Goal: Check status

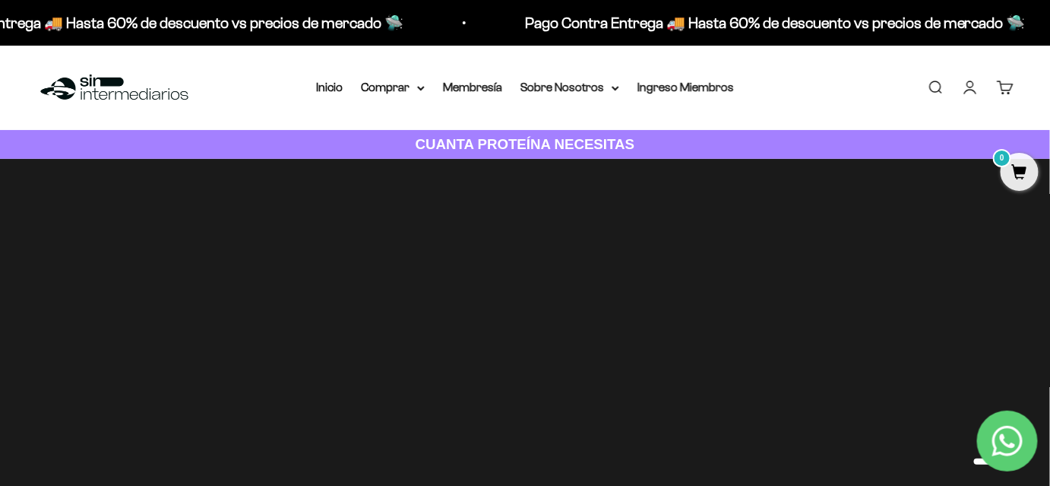
click at [979, 90] on link "Cuenta" at bounding box center [970, 87] width 17 height 17
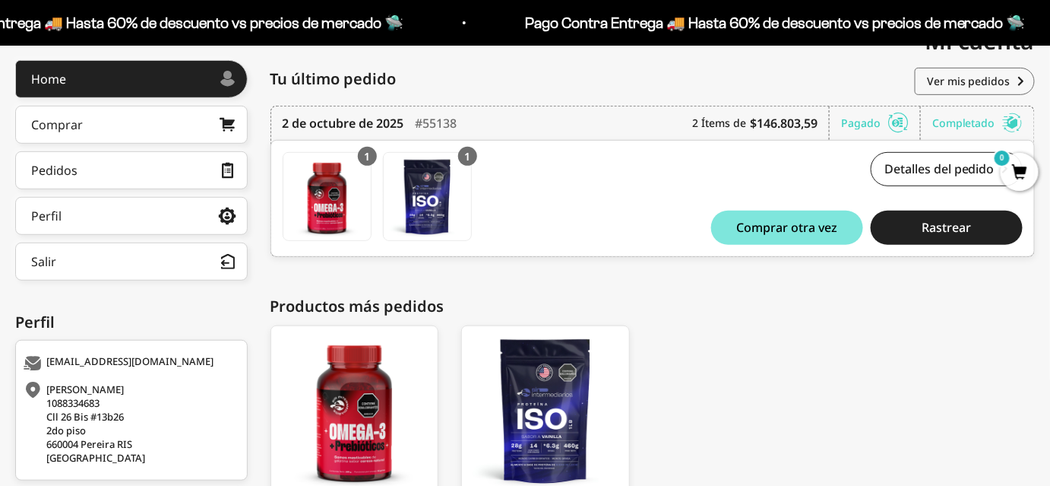
scroll to position [207, 0]
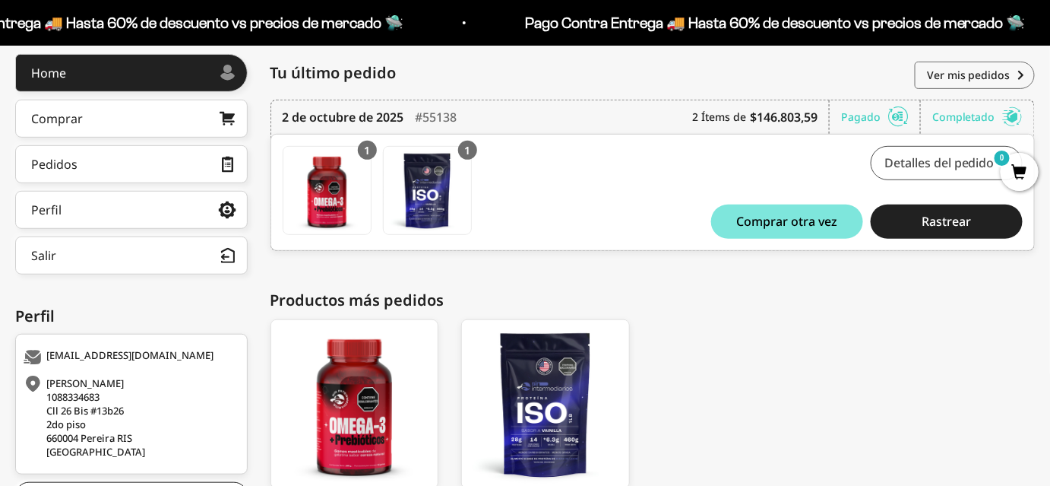
click at [886, 152] on link "Detalles del pedido" at bounding box center [947, 163] width 152 height 34
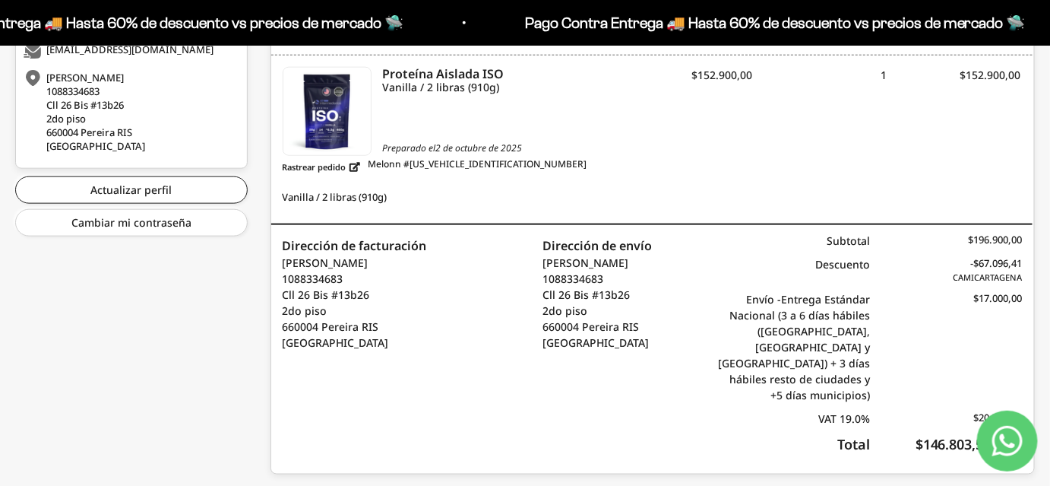
scroll to position [517, 0]
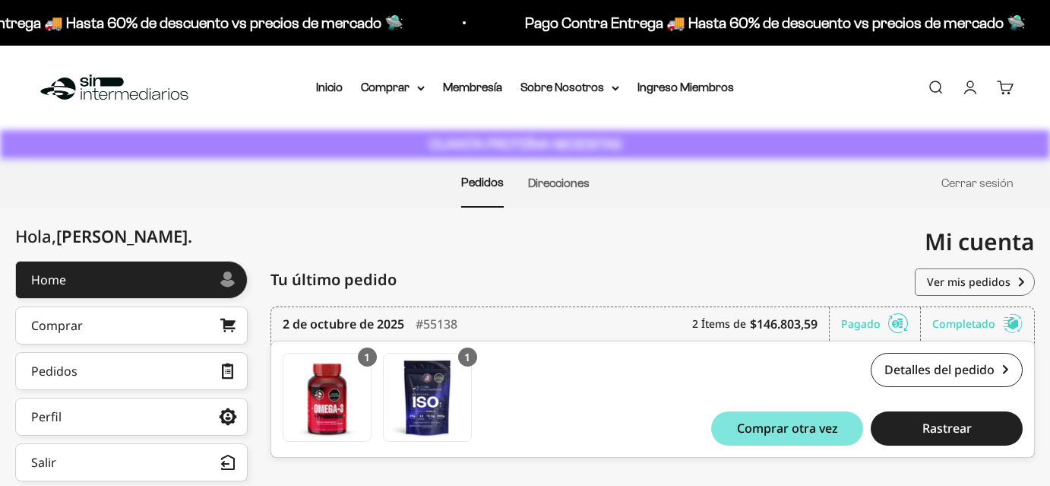
scroll to position [207, 0]
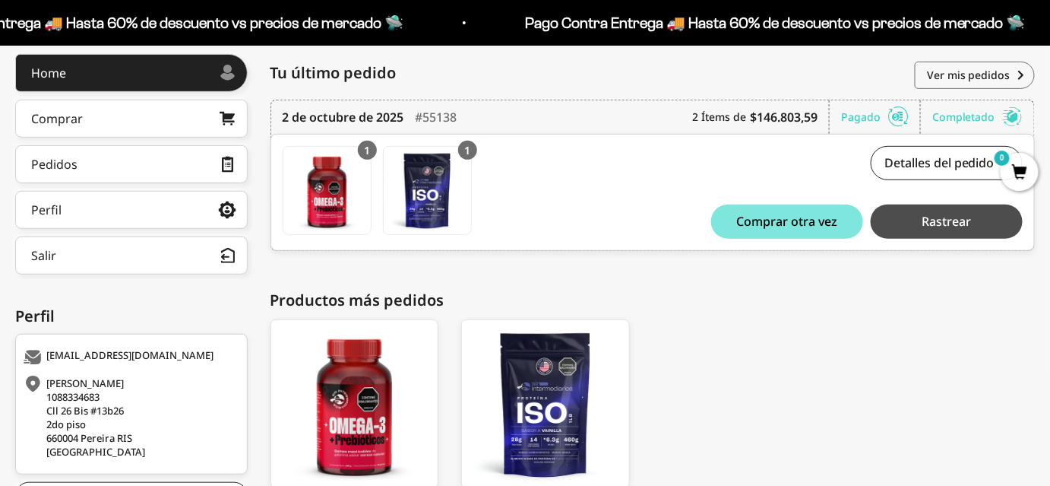
click at [918, 214] on button "Rastrear" at bounding box center [947, 221] width 152 height 34
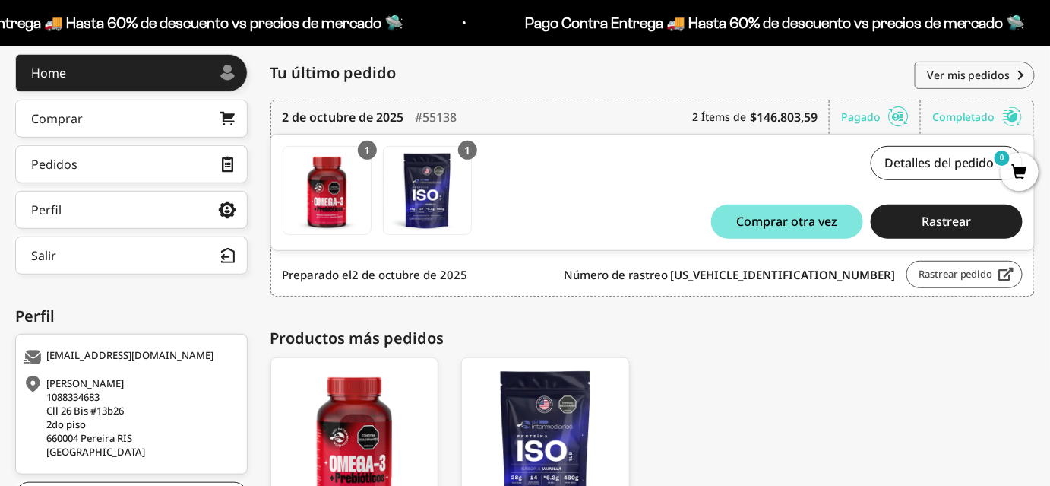
click at [939, 274] on link "Rastrear pedido" at bounding box center [965, 274] width 116 height 27
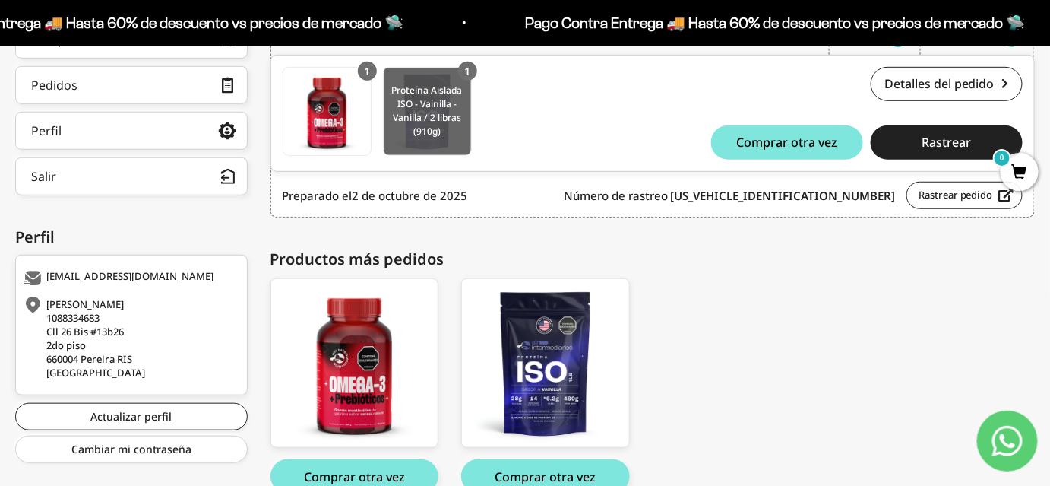
scroll to position [345, 0]
